Goal: Communication & Community: Answer question/provide support

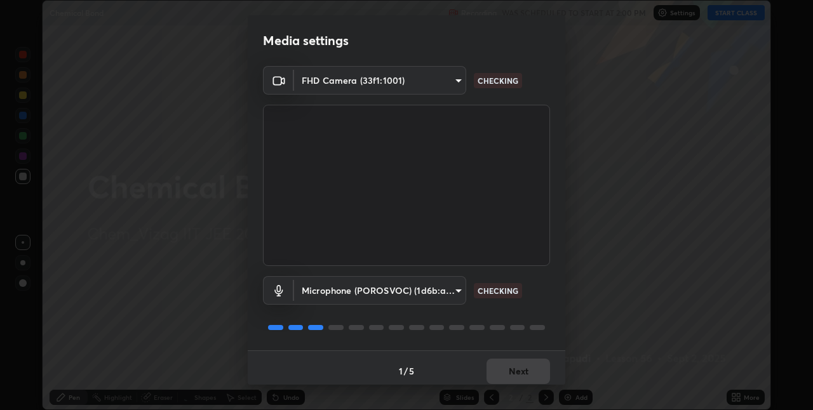
scroll to position [410, 812]
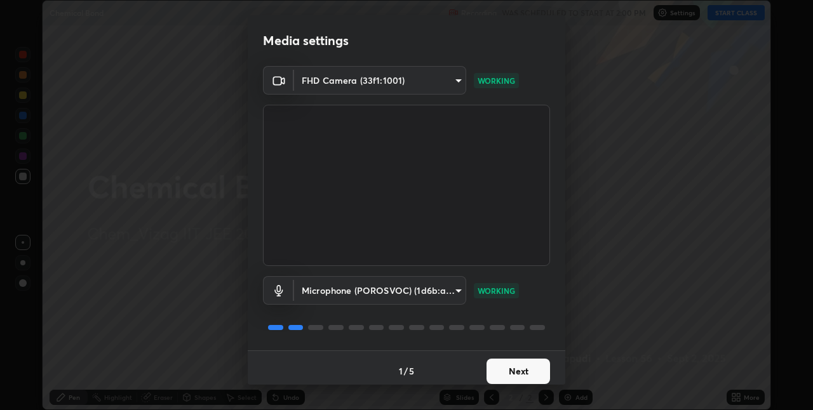
click at [526, 368] on button "Next" at bounding box center [519, 371] width 64 height 25
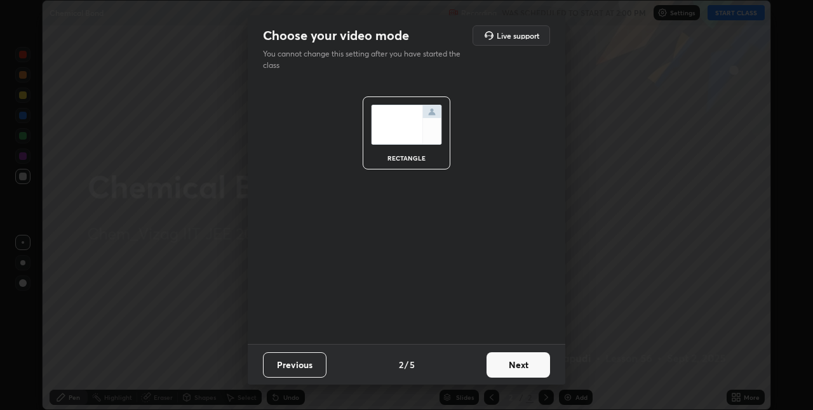
click at [524, 368] on button "Next" at bounding box center [519, 365] width 64 height 25
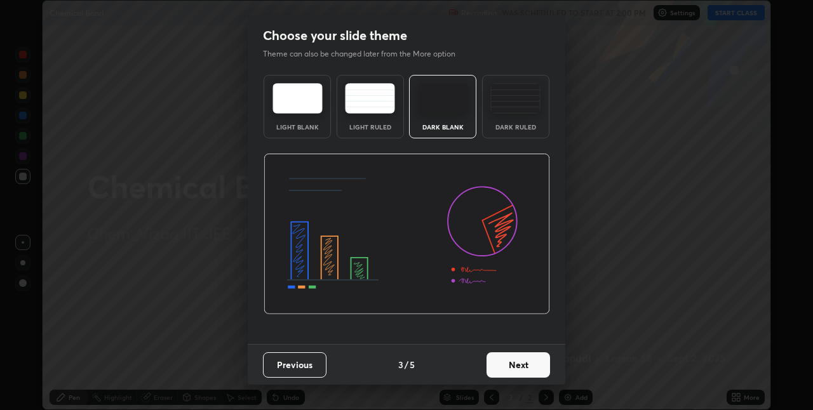
click at [525, 367] on button "Next" at bounding box center [519, 365] width 64 height 25
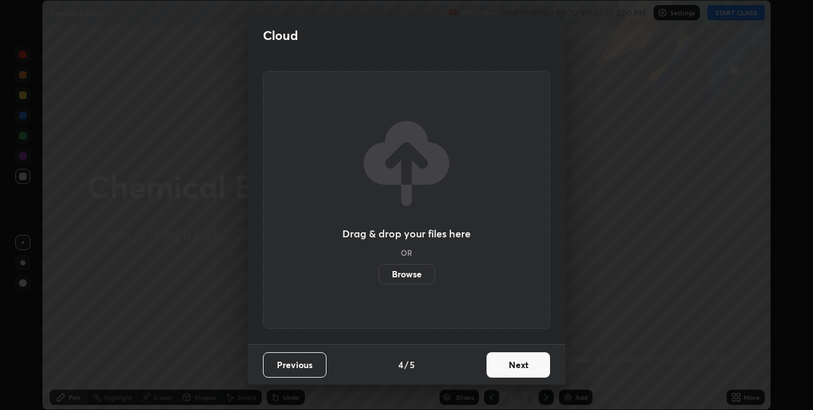
click at [523, 365] on button "Next" at bounding box center [519, 365] width 64 height 25
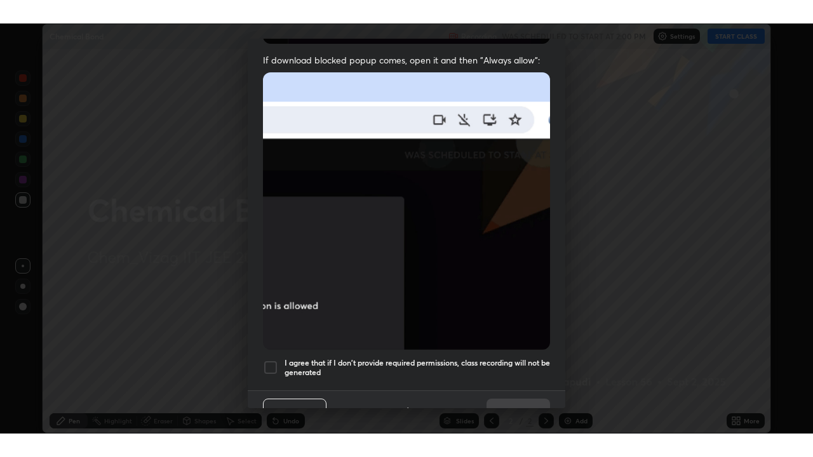
scroll to position [266, 0]
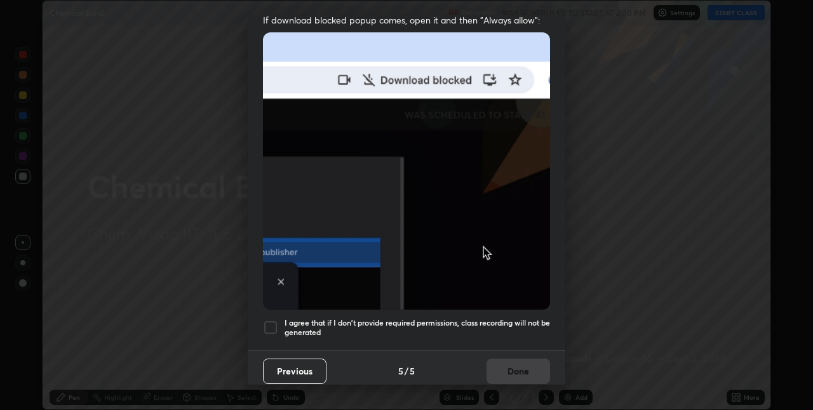
click at [270, 320] on div at bounding box center [270, 327] width 15 height 15
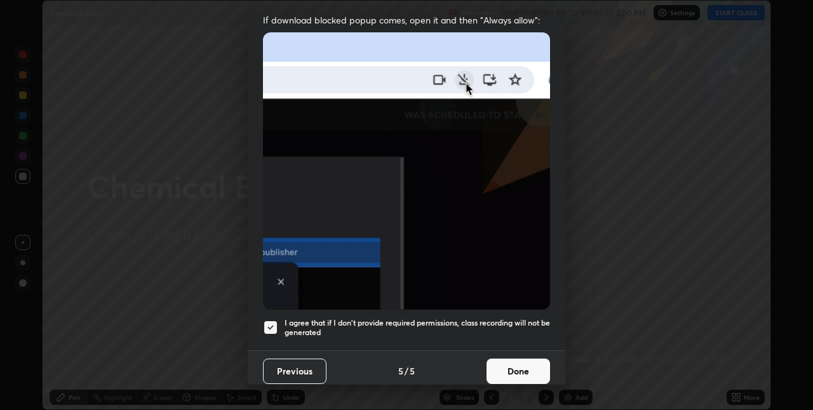
click at [511, 363] on button "Done" at bounding box center [519, 371] width 64 height 25
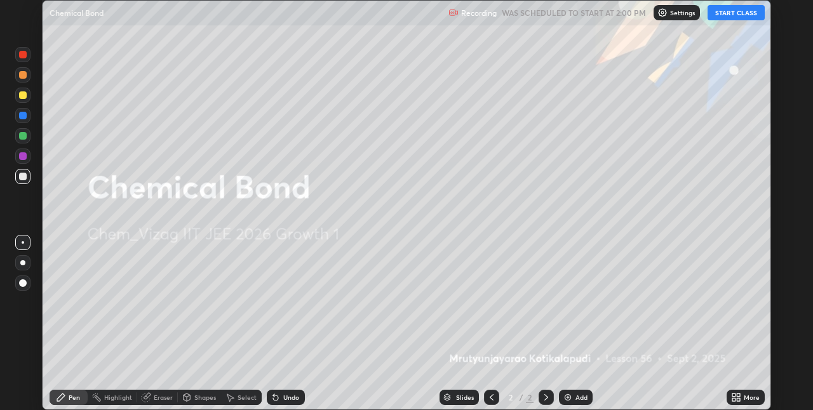
click at [576, 395] on div "Add" at bounding box center [581, 397] width 12 height 6
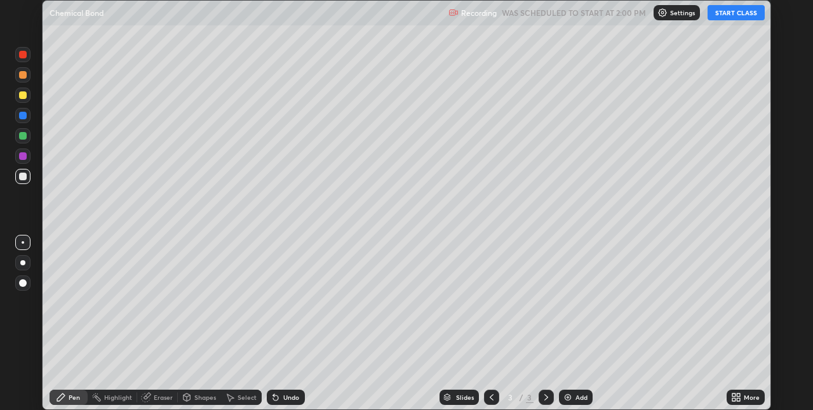
click at [754, 399] on div "More" at bounding box center [752, 397] width 16 height 6
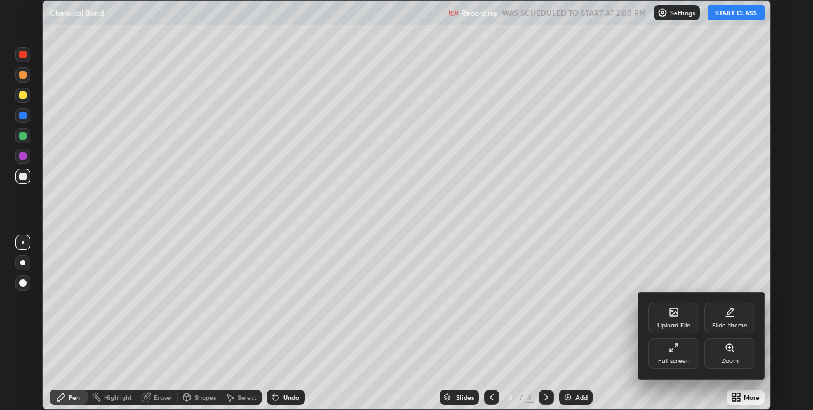
click at [677, 353] on icon at bounding box center [674, 348] width 10 height 10
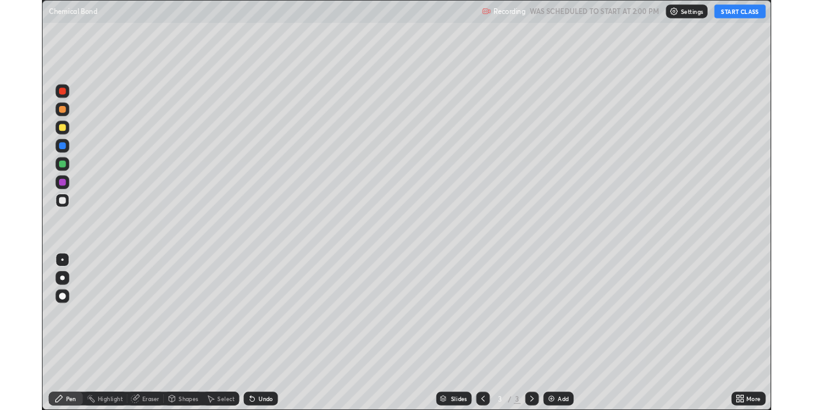
scroll to position [457, 813]
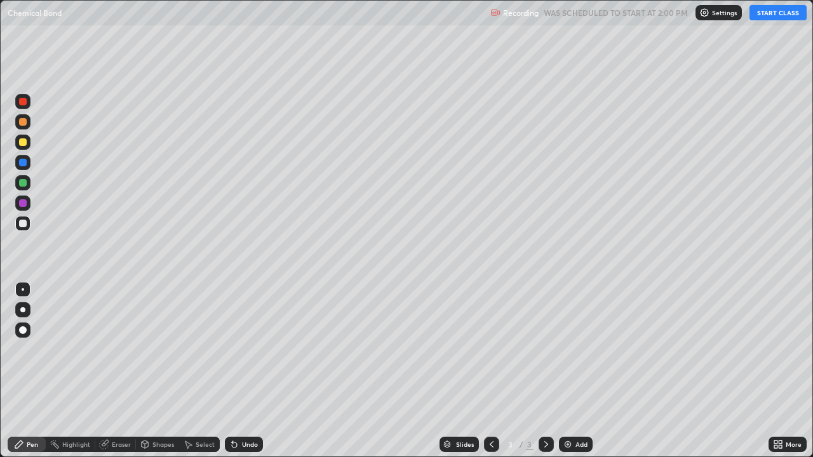
click at [768, 15] on button "START CLASS" at bounding box center [778, 12] width 57 height 15
click at [118, 410] on div "Eraser" at bounding box center [121, 444] width 19 height 6
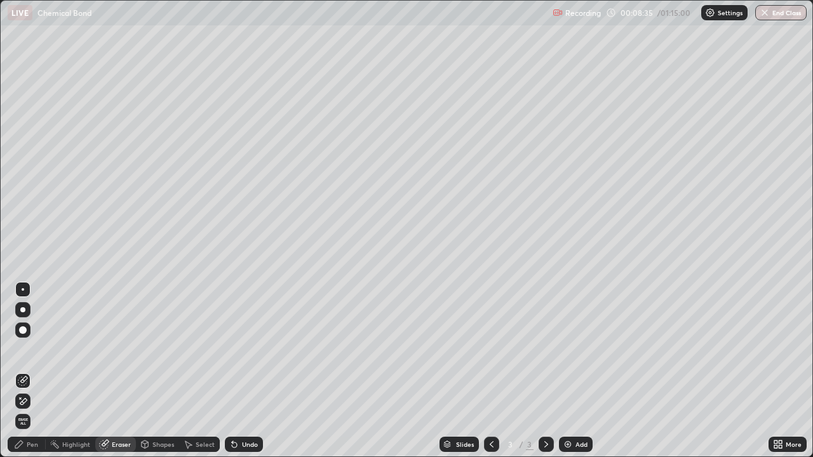
click at [32, 410] on div "Pen" at bounding box center [27, 444] width 38 height 15
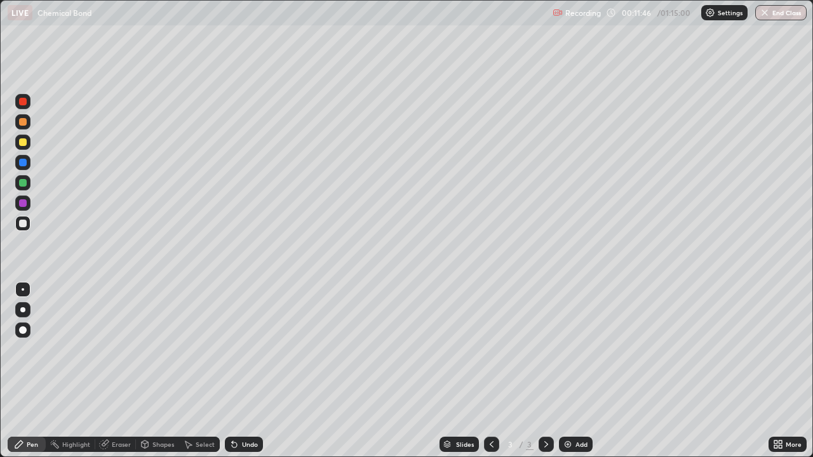
click at [587, 410] on div "Add" at bounding box center [576, 444] width 34 height 15
click at [583, 410] on div "Add" at bounding box center [581, 444] width 12 height 6
click at [572, 410] on div "Add" at bounding box center [576, 444] width 34 height 15
click at [580, 410] on div "Add" at bounding box center [581, 444] width 12 height 6
click at [567, 410] on div "Add" at bounding box center [576, 444] width 34 height 15
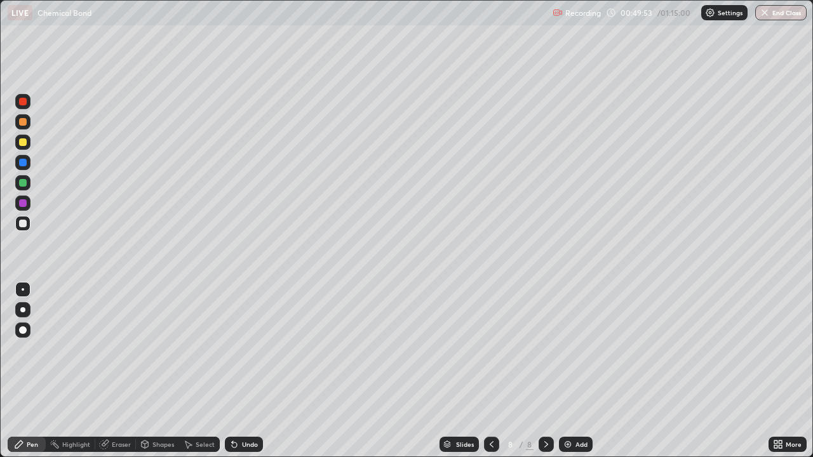
click at [119, 410] on div "Eraser" at bounding box center [115, 444] width 41 height 15
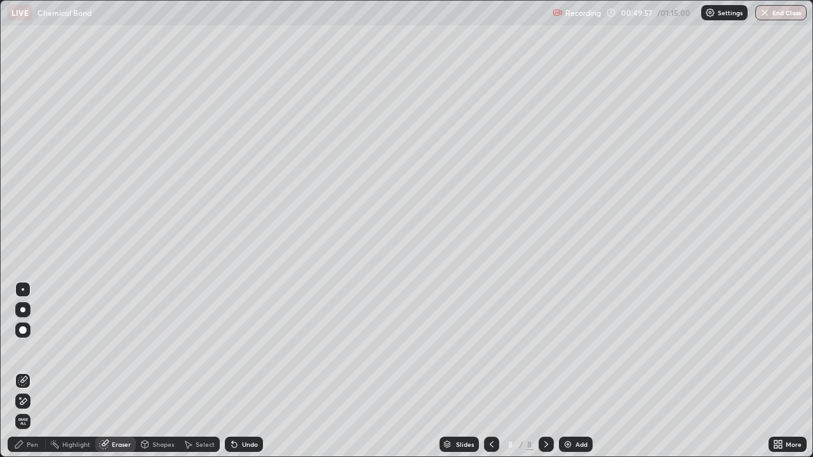
click at [32, 410] on div "Pen" at bounding box center [32, 444] width 11 height 6
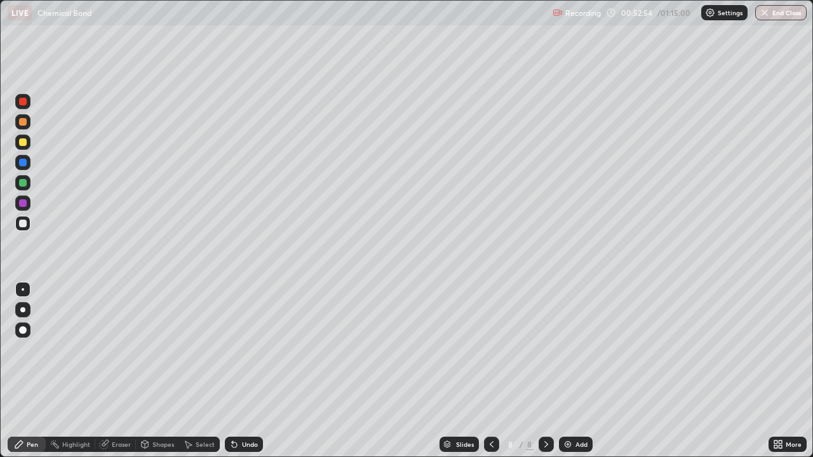
click at [578, 410] on div "Add" at bounding box center [581, 444] width 12 height 6
click at [119, 410] on div "Eraser" at bounding box center [121, 444] width 19 height 6
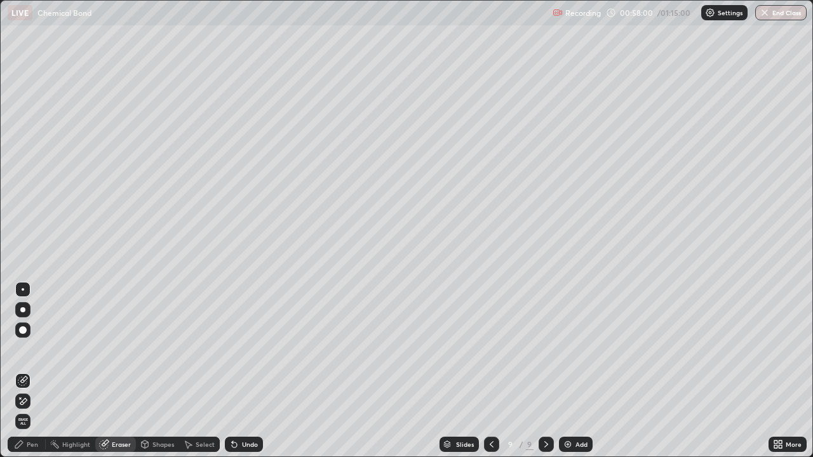
click at [21, 410] on icon at bounding box center [19, 445] width 10 height 10
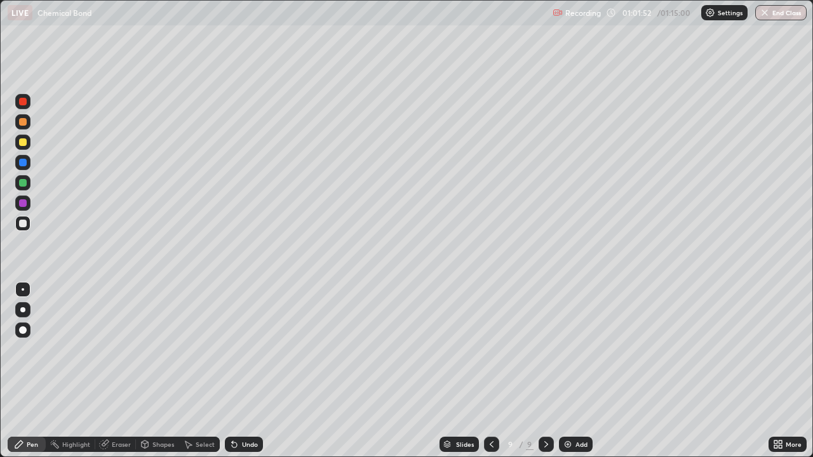
click at [120, 410] on div "Eraser" at bounding box center [121, 444] width 19 height 6
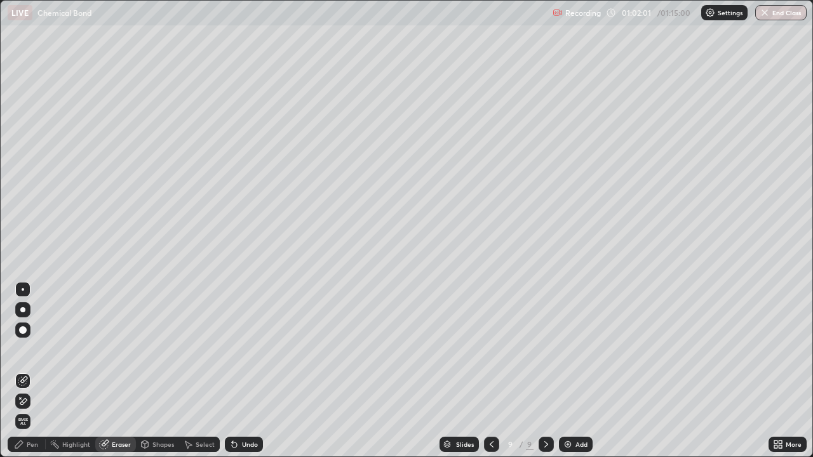
click at [22, 410] on icon at bounding box center [19, 445] width 8 height 8
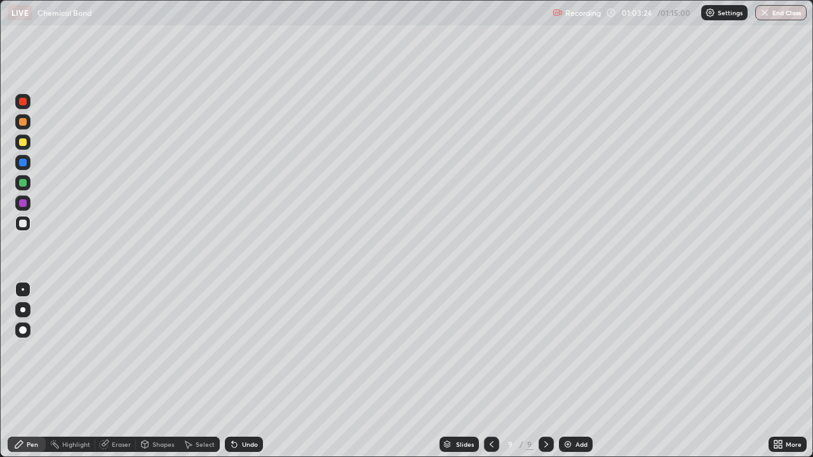
click at [582, 410] on div "Add" at bounding box center [581, 444] width 12 height 6
click at [495, 410] on div at bounding box center [490, 444] width 15 height 15
click at [544, 410] on icon at bounding box center [546, 445] width 10 height 10
click at [786, 15] on button "End Class" at bounding box center [780, 12] width 51 height 15
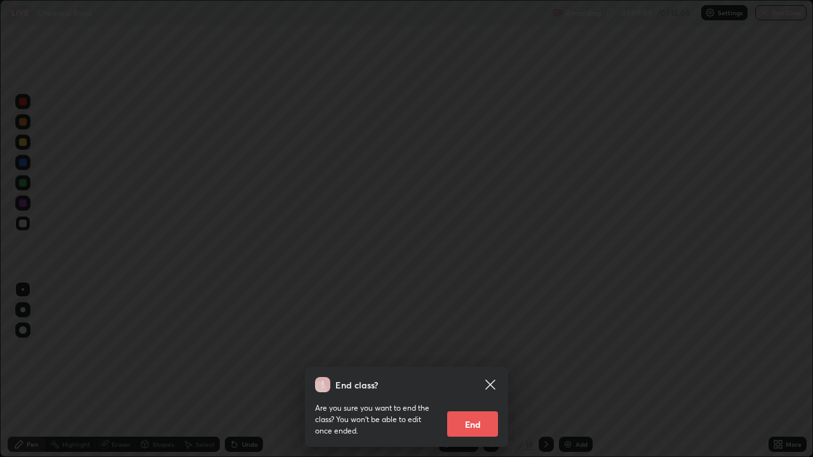
click at [467, 410] on button "End" at bounding box center [472, 424] width 51 height 25
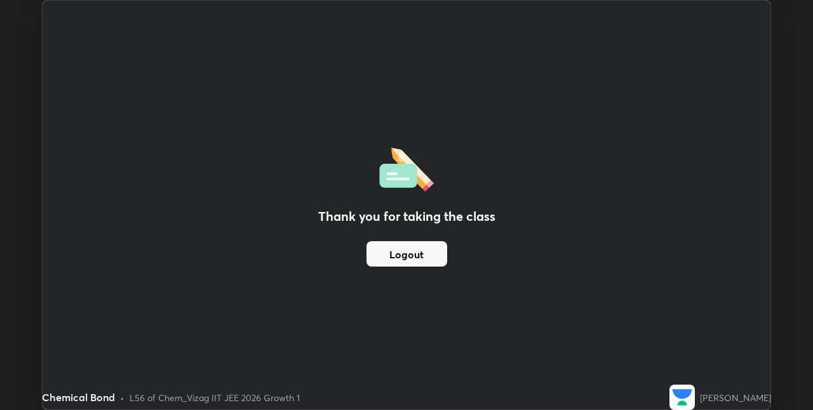
scroll to position [63107, 62705]
click at [401, 259] on button "Logout" at bounding box center [406, 253] width 81 height 25
